Goal: Task Accomplishment & Management: Manage account settings

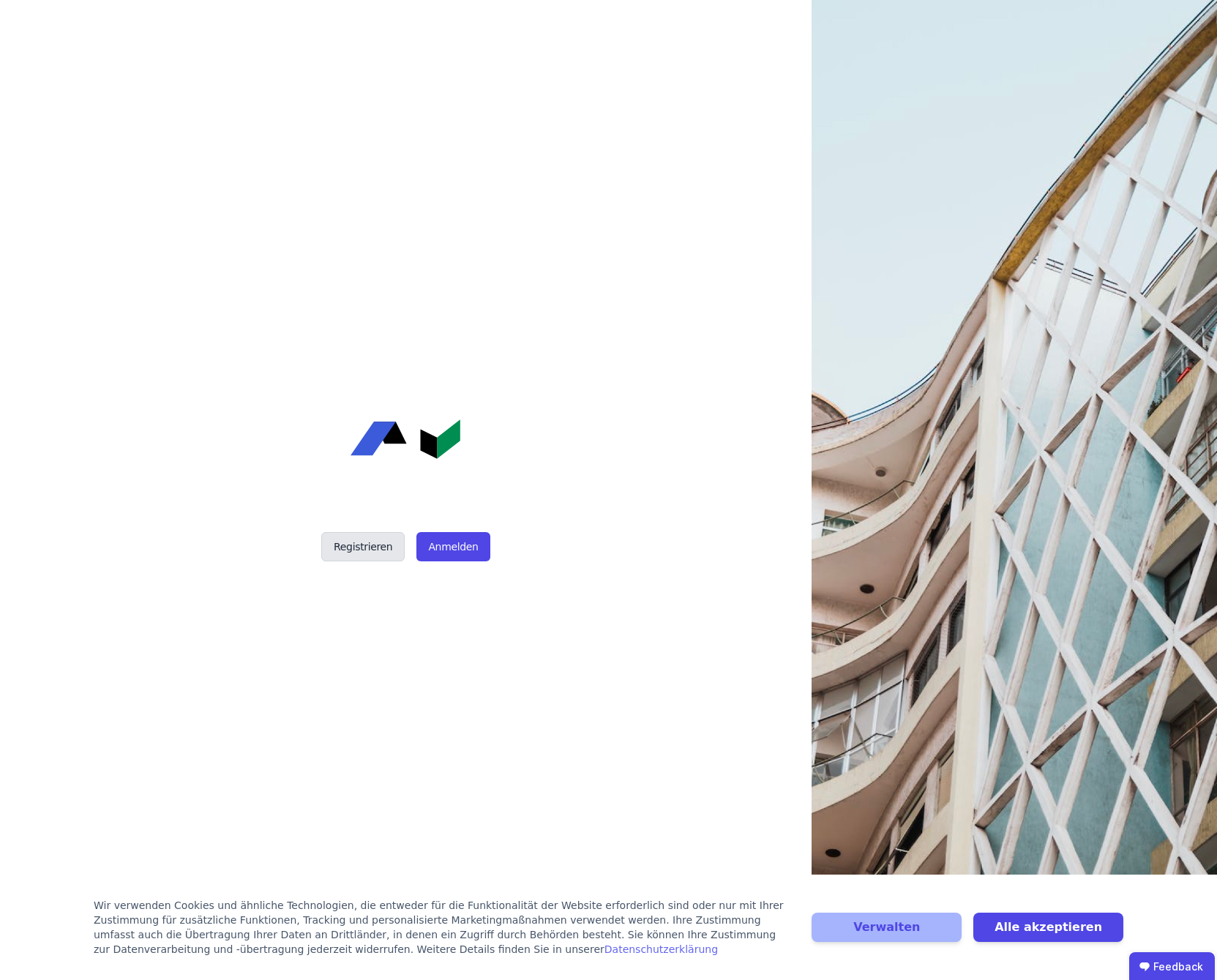
click at [358, 553] on button "Registrieren" at bounding box center [363, 546] width 83 height 29
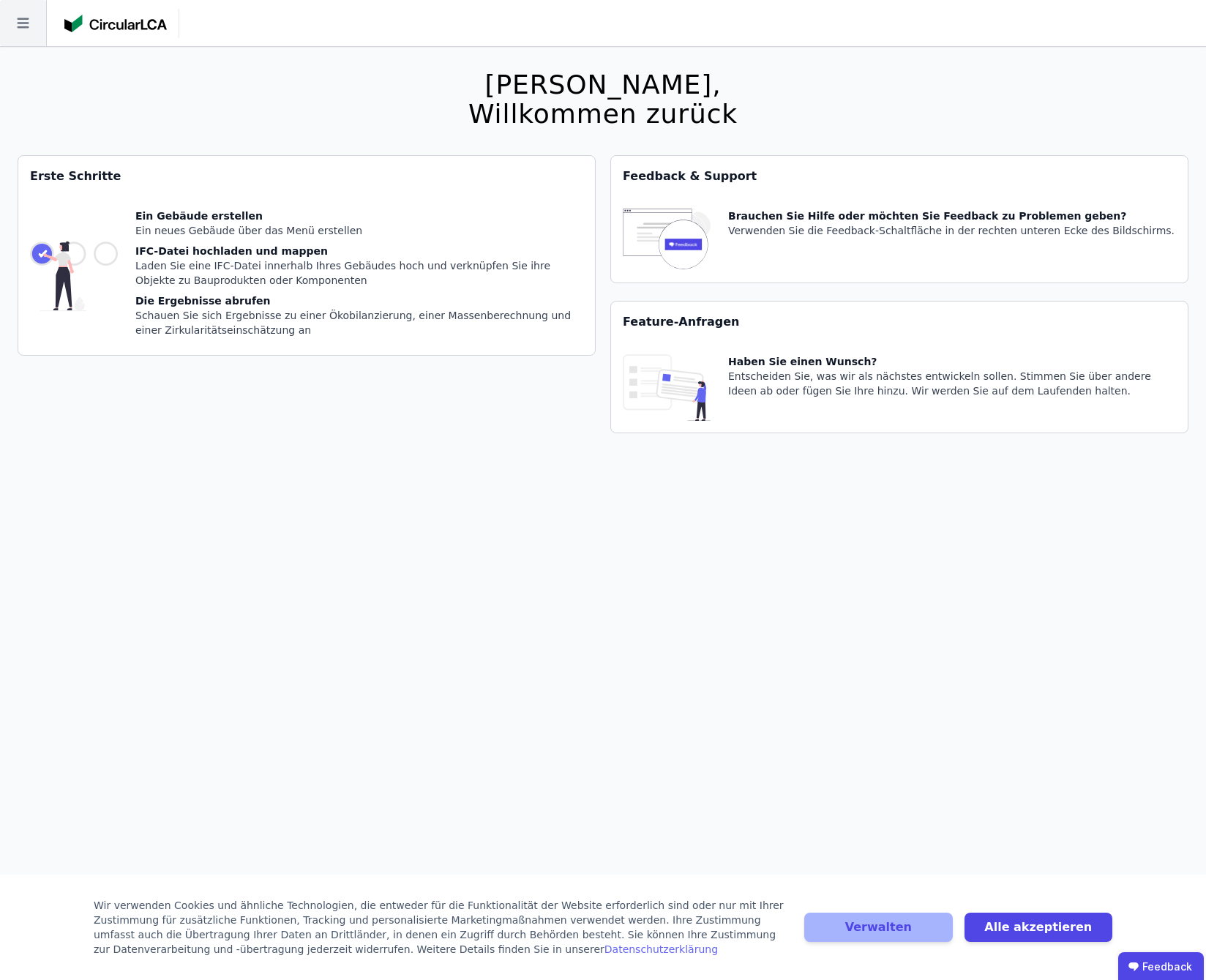
click at [31, 27] on icon at bounding box center [23, 22] width 46 height 46
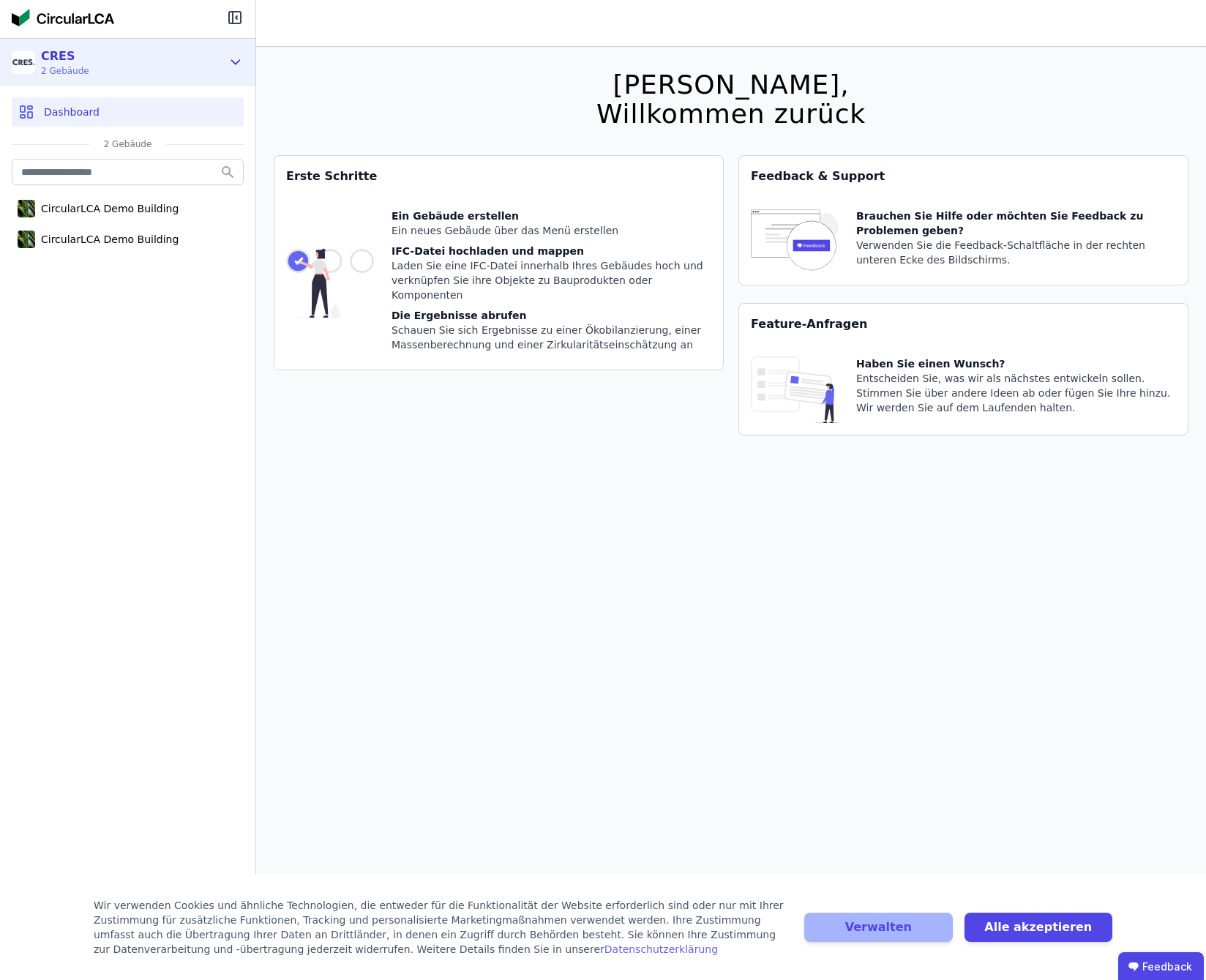
click at [234, 59] on icon at bounding box center [235, 62] width 16 height 18
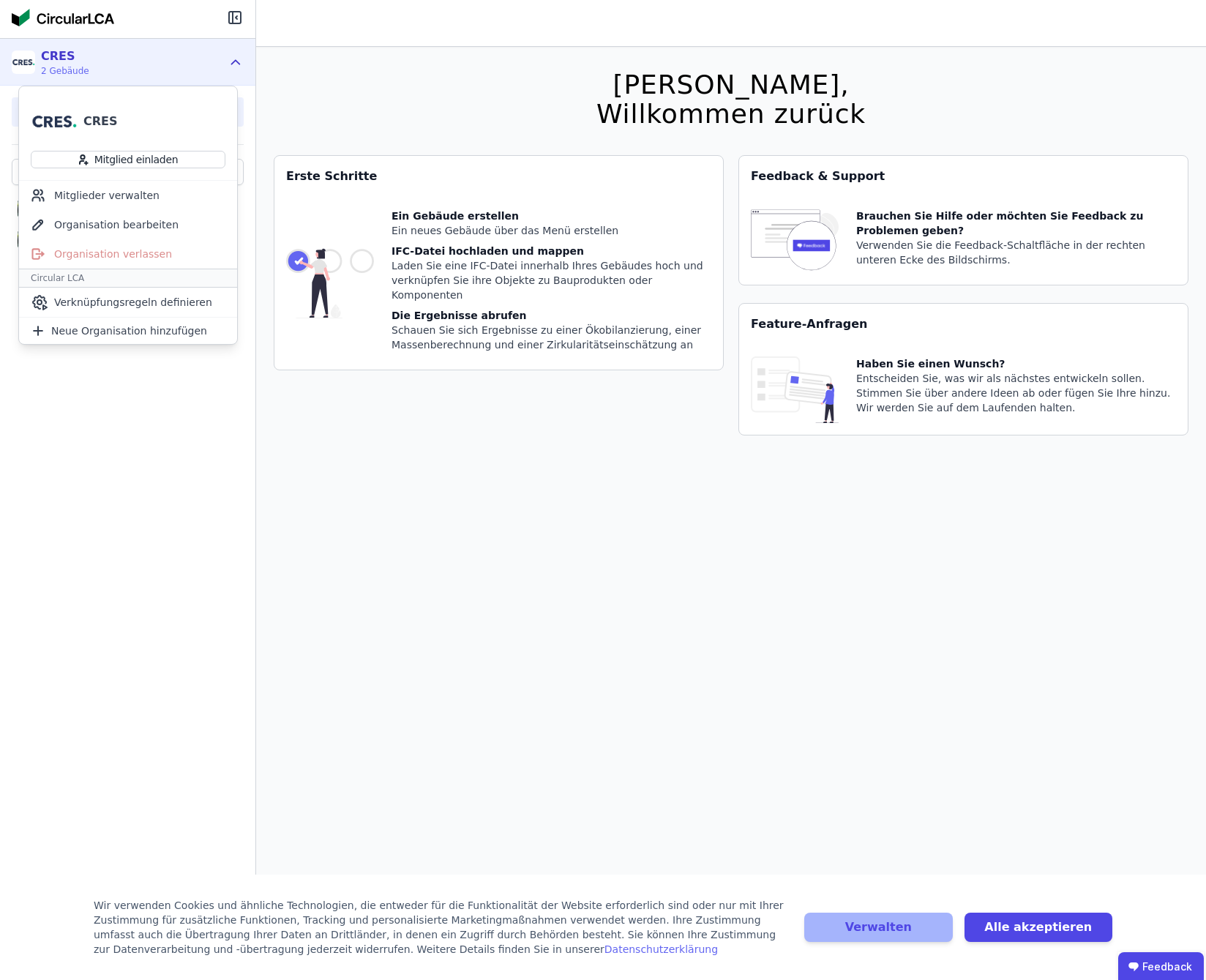
click at [66, 678] on div "CircularLCA Demo Building CircularLCA Demo Building" at bounding box center [128, 510] width 255 height 709
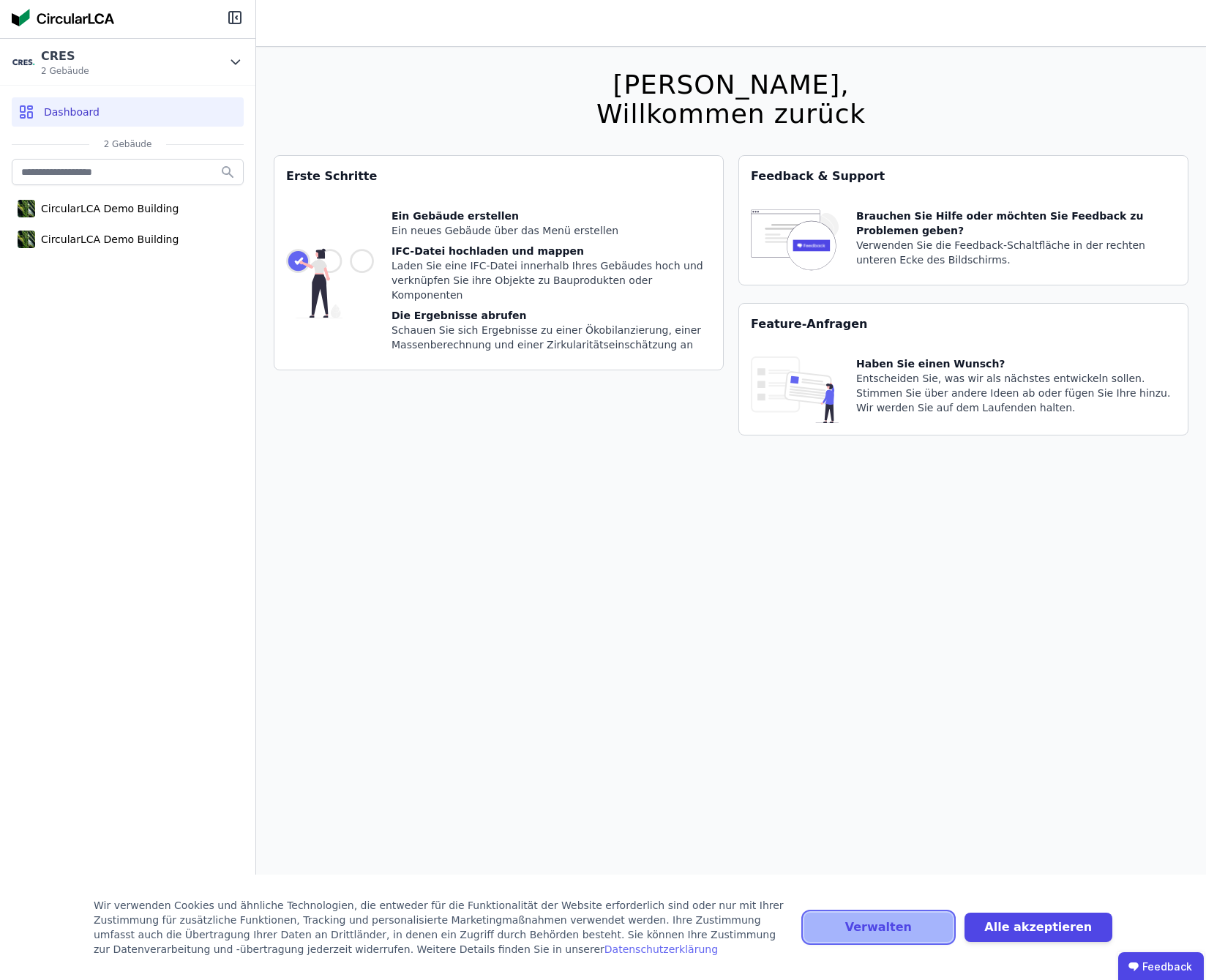
click at [918, 922] on button "Verwalten" at bounding box center [878, 927] width 148 height 29
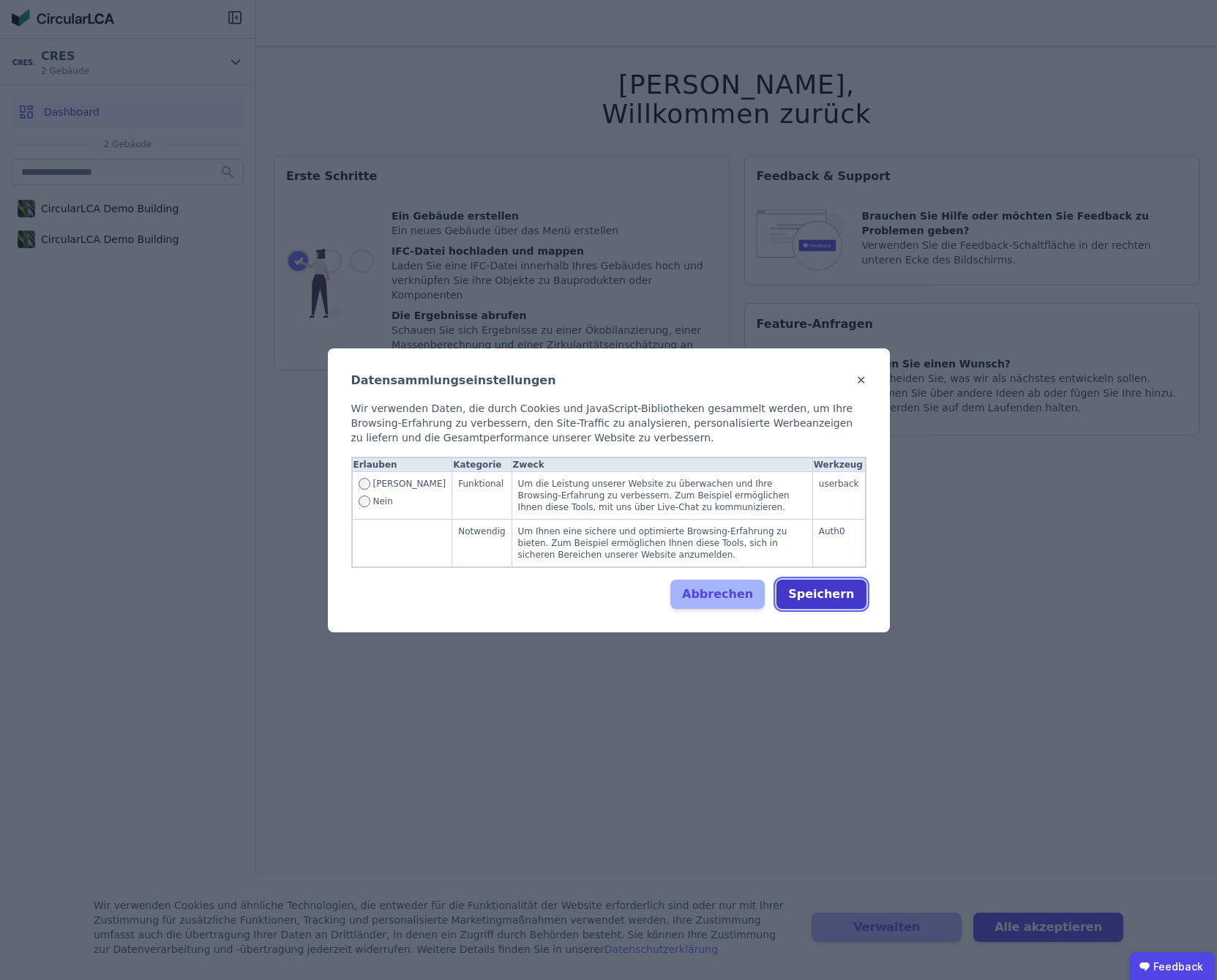
click at [821, 596] on button "Speichern" at bounding box center [821, 594] width 89 height 29
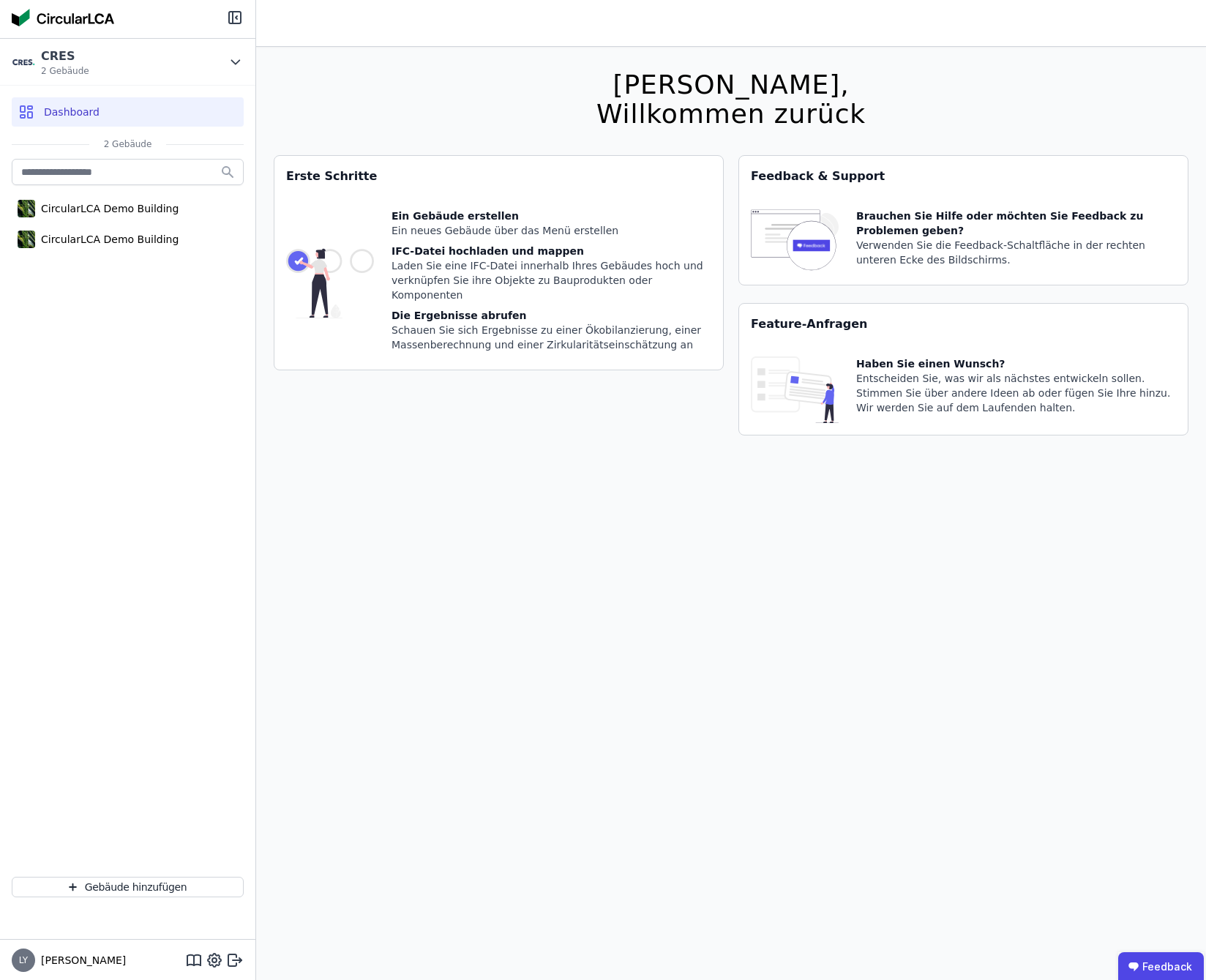
click at [402, 786] on div "Hallo Linda, Willkommen zurück Sie verwenden derzeit eine Beta-Version. Es könn…" at bounding box center [731, 537] width 915 height 980
click at [195, 961] on icon at bounding box center [193, 960] width 18 height 18
